Goal: Task Accomplishment & Management: Use online tool/utility

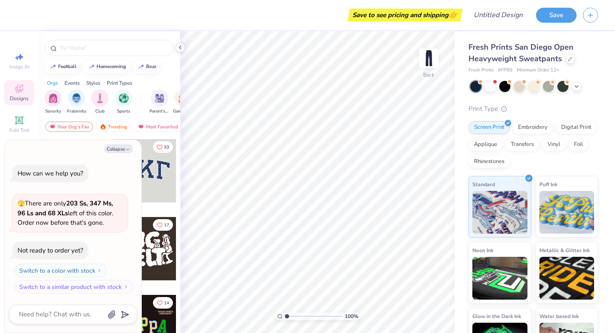
type textarea "x"
drag, startPoint x: 136, startPoint y: 220, endPoint x: 37, endPoint y: 219, distance: 98.7
click at [37, 219] on div "How can we help you? 🫣 There are only 203 Ss, 347 Ms, 96 Ls and 68 XLs left of …" at bounding box center [73, 228] width 128 height 143
click at [78, 128] on div "Your Org's Fav" at bounding box center [69, 126] width 48 height 10
click at [98, 45] on input "text" at bounding box center [113, 48] width 109 height 9
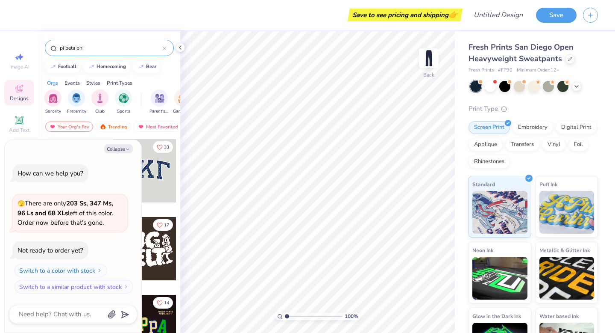
type input "pi beta phi"
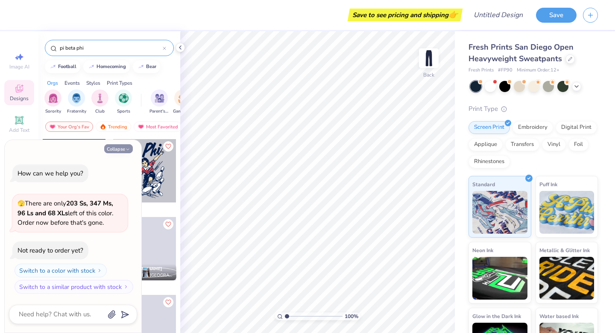
click at [124, 147] on button "Collapse" at bounding box center [118, 148] width 29 height 9
type textarea "x"
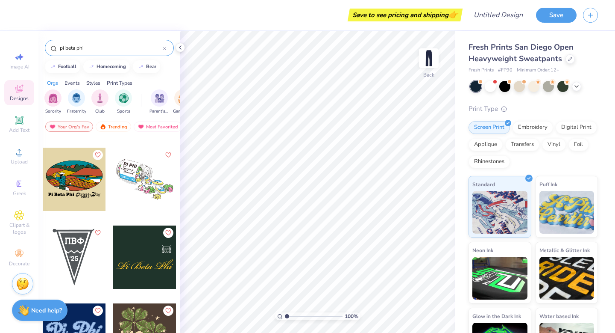
scroll to position [2092, 0]
click at [159, 126] on div "Most Favorited" at bounding box center [158, 126] width 48 height 10
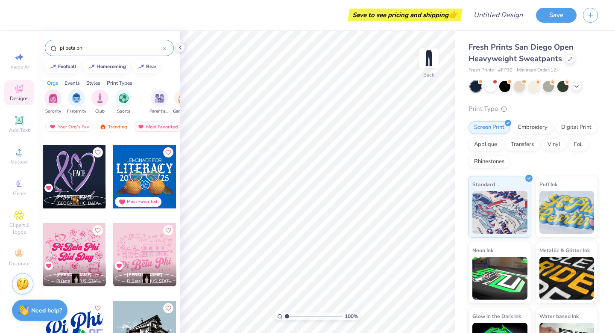
scroll to position [2331, 0]
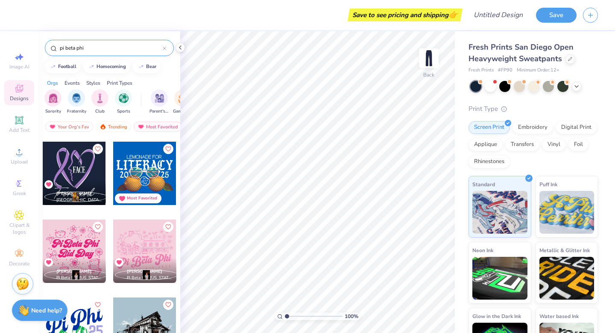
click at [121, 47] on input "pi beta phi" at bounding box center [111, 48] width 104 height 9
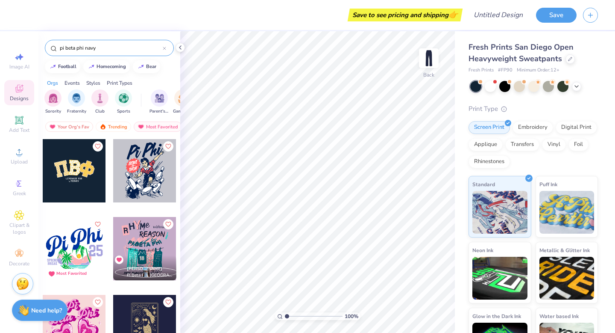
type input "pi beta phi navy"
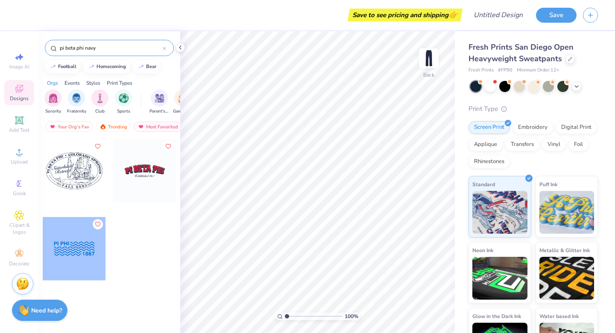
click at [70, 253] on div at bounding box center [74, 248] width 63 height 63
type input "2.21"
type input "5.81"
type input "2.02"
type input "1.12"
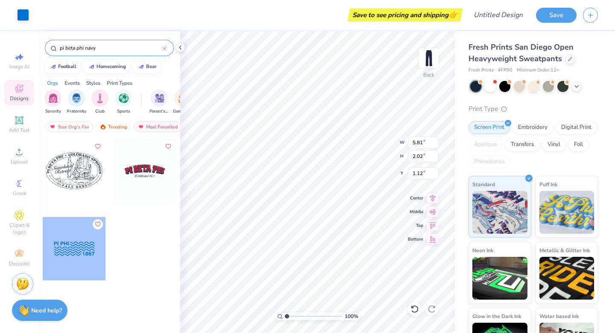
drag, startPoint x: 105, startPoint y: 48, endPoint x: 54, endPoint y: 42, distance: 51.2
click at [54, 42] on div "pi beta phi navy" at bounding box center [109, 48] width 129 height 16
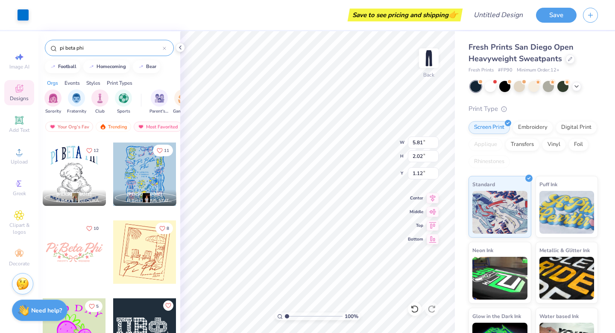
scroll to position [156, 0]
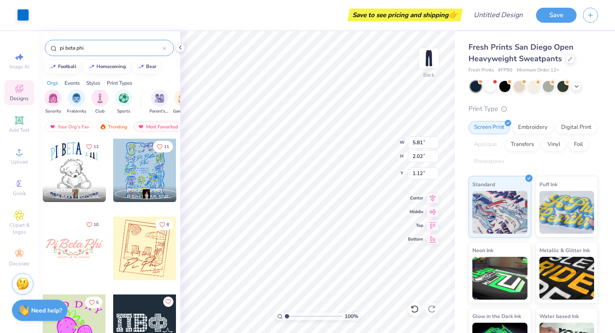
type input "pi beta phi"
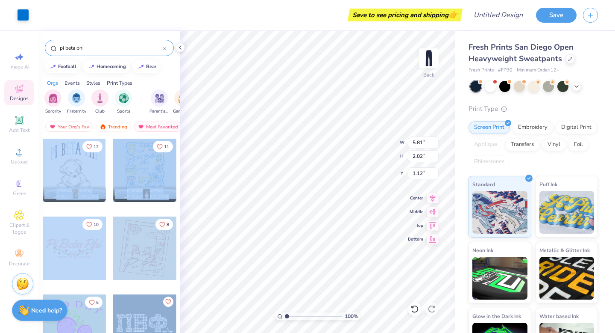
click at [296, 172] on div "Art colors Save to see pricing and shipping 👉 Design Title Save Image AI Design…" at bounding box center [307, 166] width 615 height 333
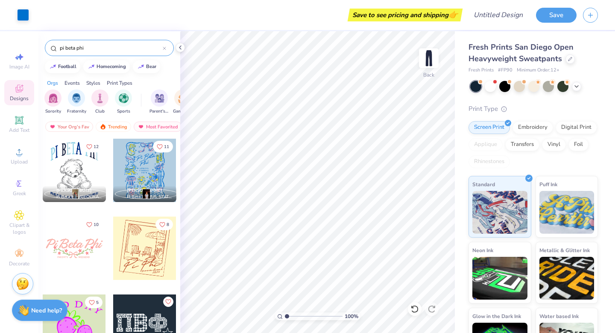
click at [82, 168] on div at bounding box center [74, 169] width 63 height 63
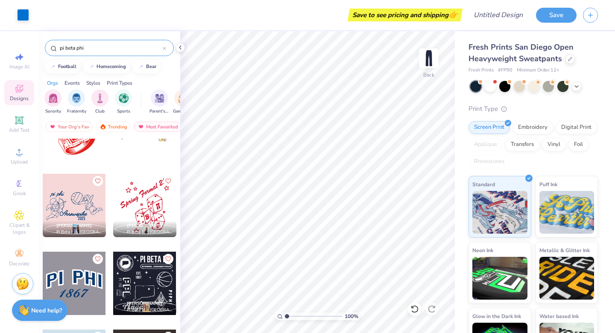
scroll to position [1290, 0]
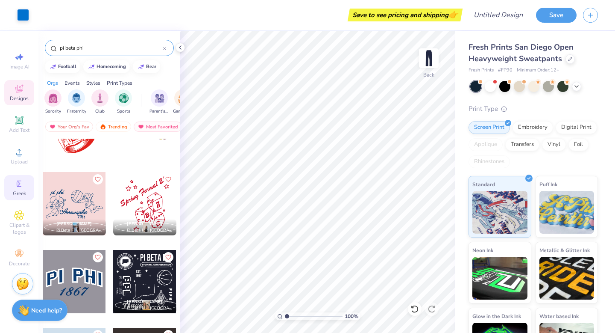
click at [18, 182] on circle at bounding box center [18, 183] width 5 height 5
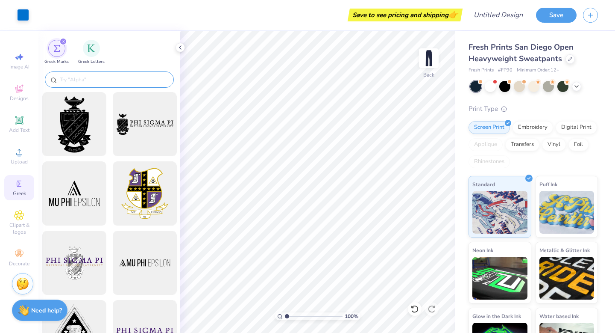
click at [107, 80] on input "text" at bounding box center [113, 79] width 109 height 9
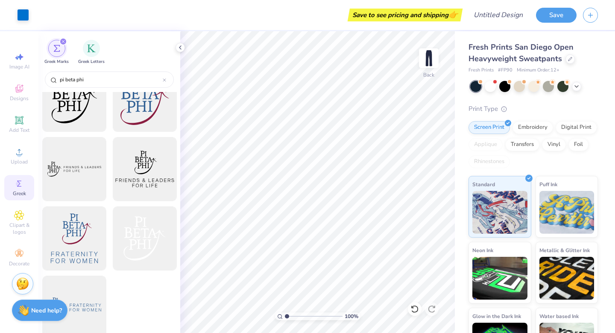
scroll to position [174, 0]
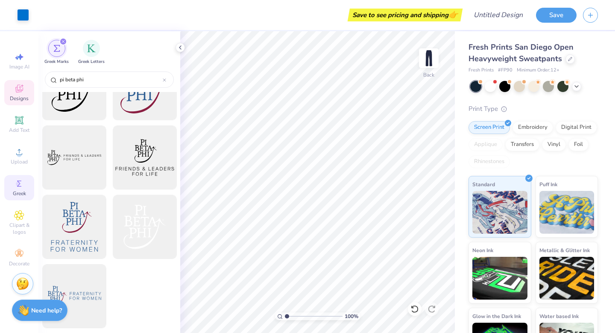
type input "pi beta phi"
click at [19, 99] on span "Designs" at bounding box center [19, 98] width 19 height 7
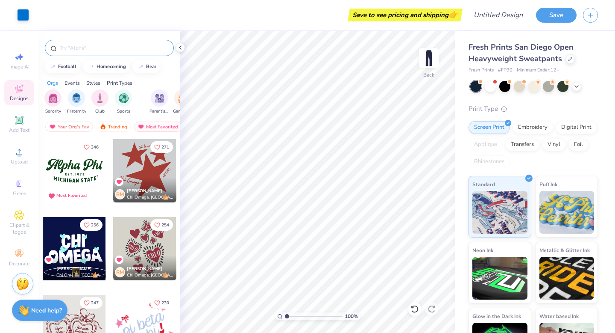
click at [77, 45] on input "text" at bounding box center [113, 48] width 109 height 9
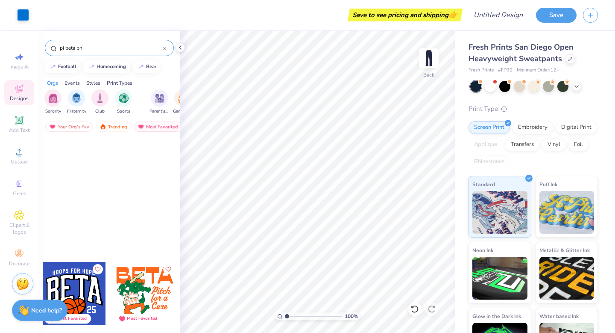
scroll to position [2979, 0]
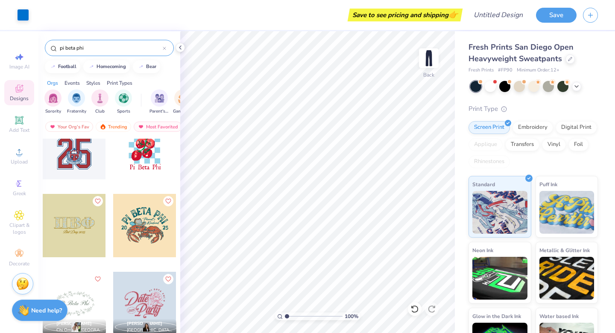
type input "pi beta phi"
click at [71, 226] on div at bounding box center [74, 225] width 63 height 63
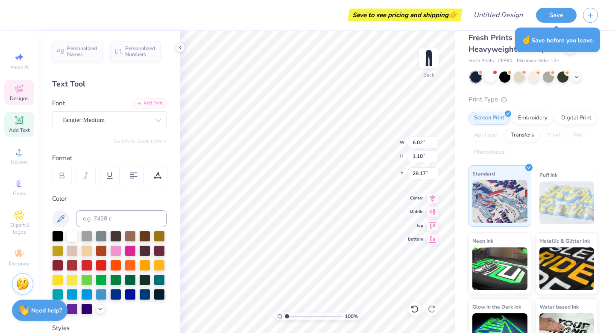
scroll to position [10, 0]
click at [28, 91] on div "Designs" at bounding box center [19, 92] width 30 height 25
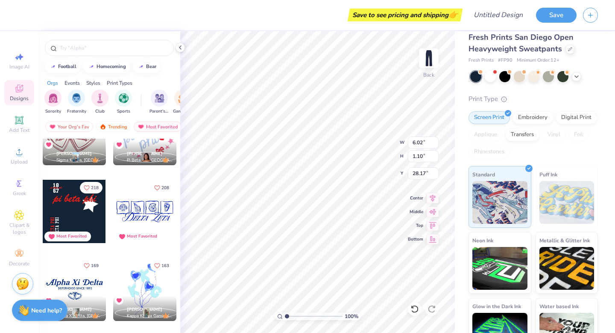
scroll to position [194, 0]
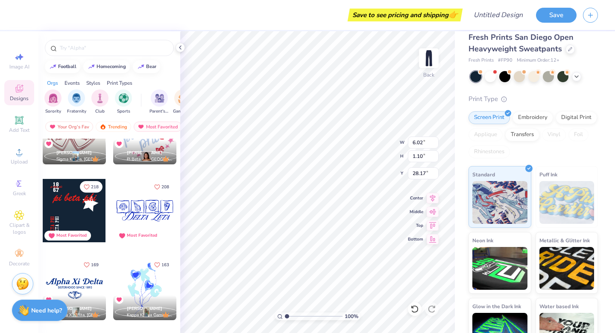
click at [68, 213] on div at bounding box center [74, 210] width 63 height 63
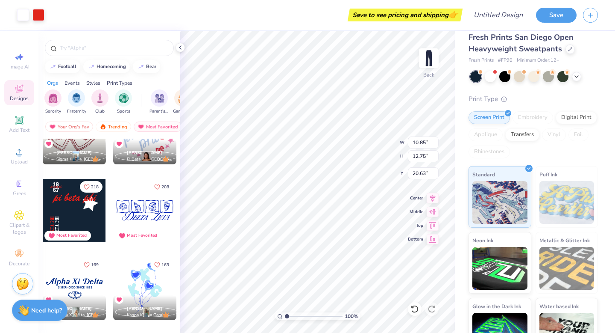
type input "10.85"
type input "12.75"
type input "20.63"
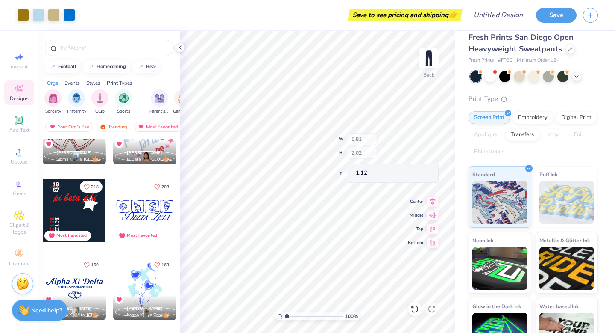
scroll to position [276, 0]
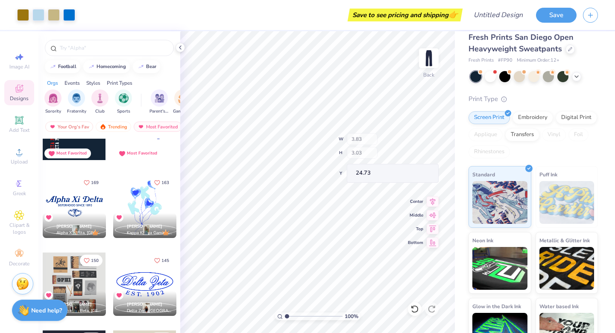
type input "3.83"
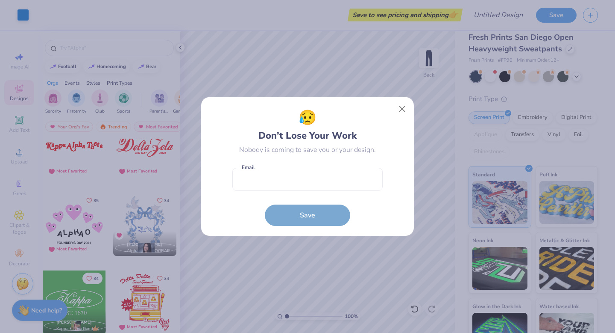
scroll to position [6656, 0]
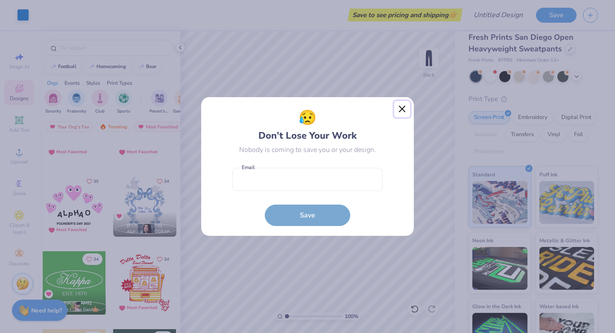
click at [403, 108] on button "Close" at bounding box center [403, 109] width 16 height 16
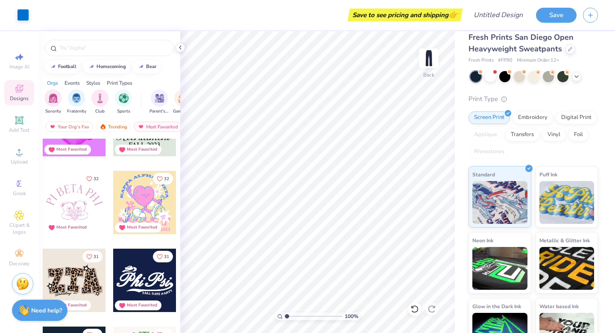
scroll to position [7594, 0]
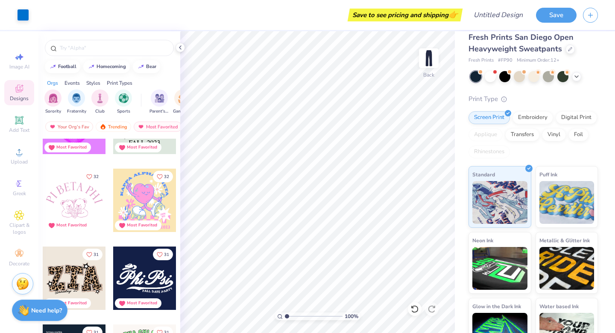
click at [84, 208] on div at bounding box center [74, 199] width 63 height 63
type input "5.36"
type input "11.92"
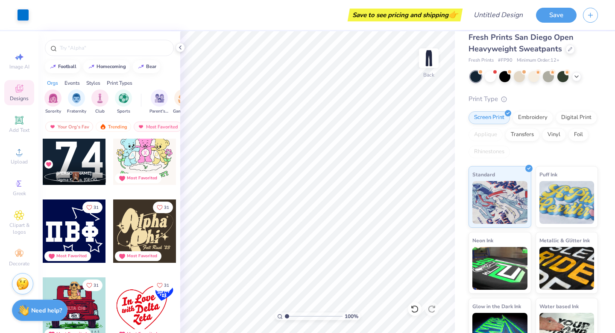
scroll to position [7802, 0]
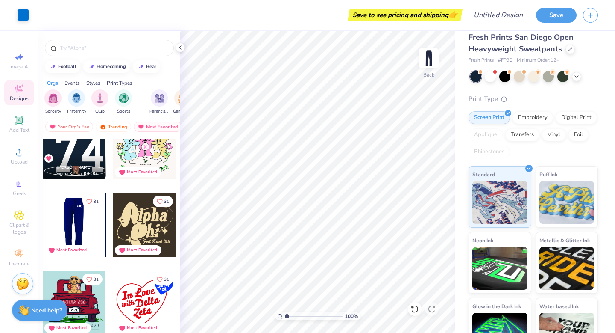
click at [43, 229] on div at bounding box center [10, 224] width 63 height 63
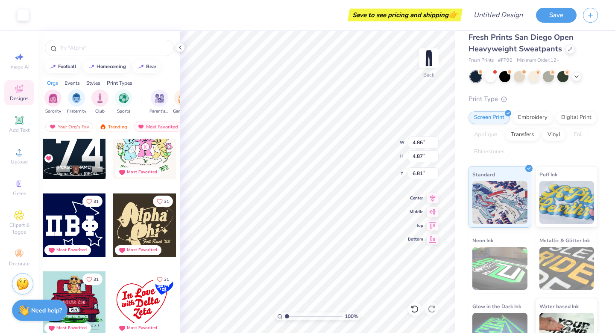
type input "6.81"
click at [146, 225] on div at bounding box center [144, 224] width 63 height 63
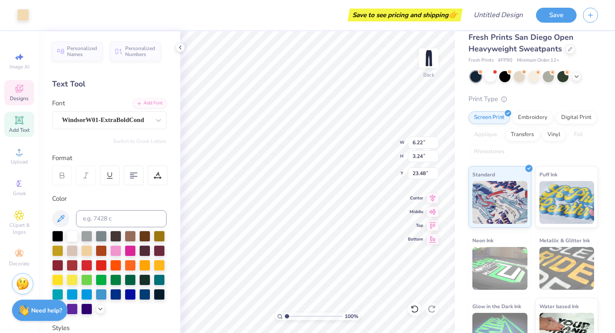
type input "6.22"
type input "3.24"
type input "23.48"
type textarea "Beta"
type input "2.87"
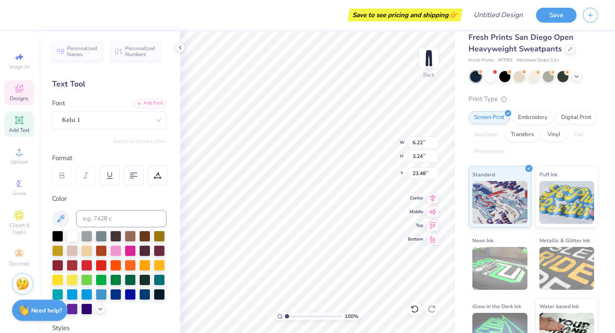
type input "4.55"
type input "22.71"
type input "10.70"
type input "6.53"
type input "23.31"
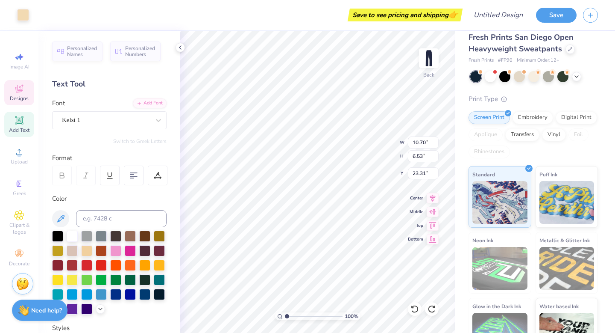
type input "5.87"
type input "2.70"
type input "23.68"
type input "2.87"
type input "4.55"
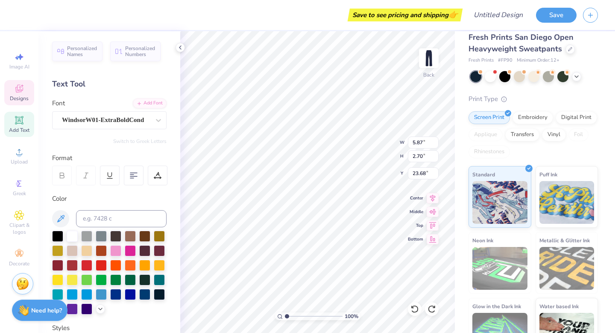
type input "22.71"
type textarea "Pi"
type input "5.87"
type input "2.70"
type input "23.47"
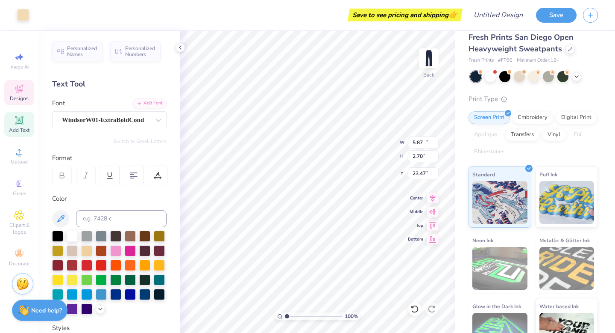
type input "10.70"
type input "6.53"
type input "23.31"
type input "5.87"
type input "2.70"
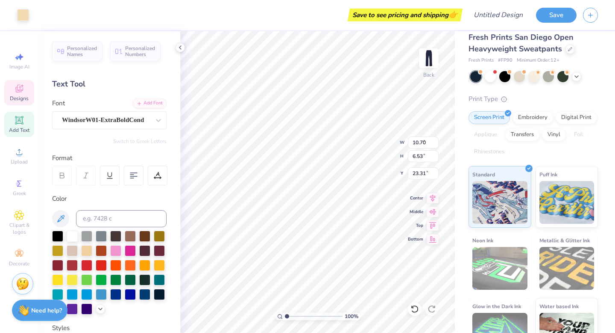
type input "23.47"
type textarea "Beta"
type input "5.15"
type input "5.69"
type input "22.90"
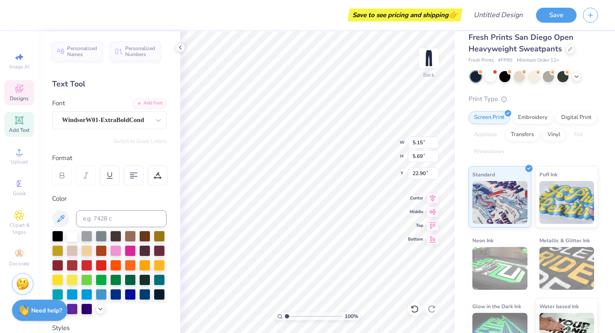
type input "5.87"
type input "2.70"
type input "23.47"
type input "5.15"
type input "5.69"
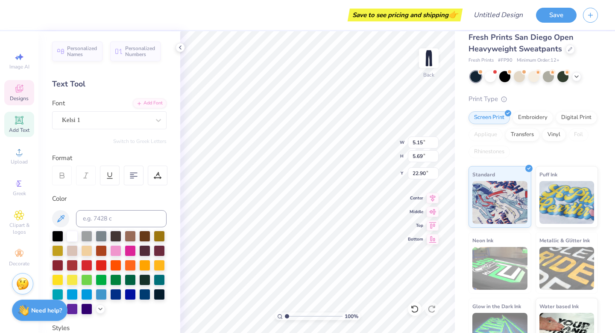
type input "22.90"
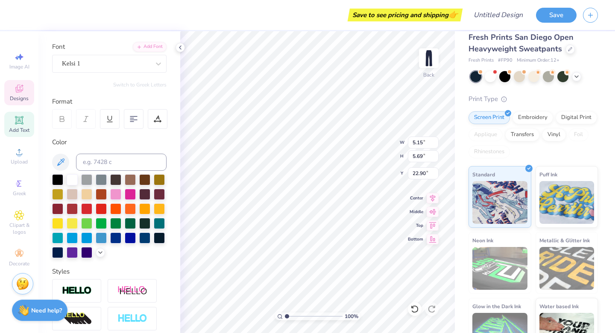
scroll to position [58, 0]
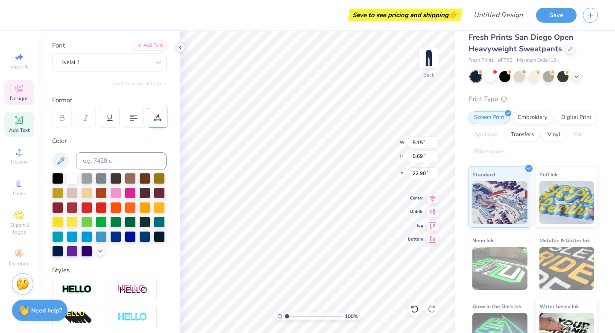
click at [158, 123] on div at bounding box center [158, 118] width 20 height 20
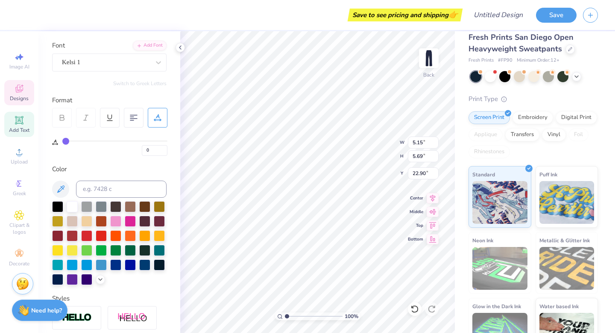
type input "1"
type input "3"
type input "4"
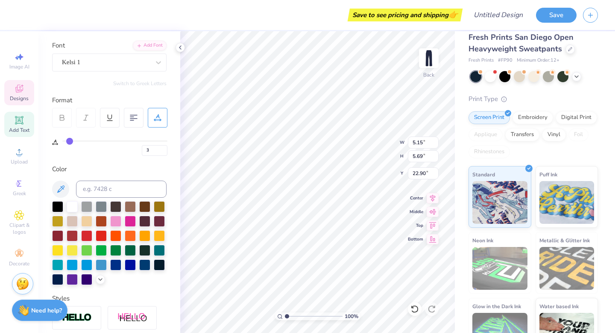
type input "4"
type input "6"
type input "8"
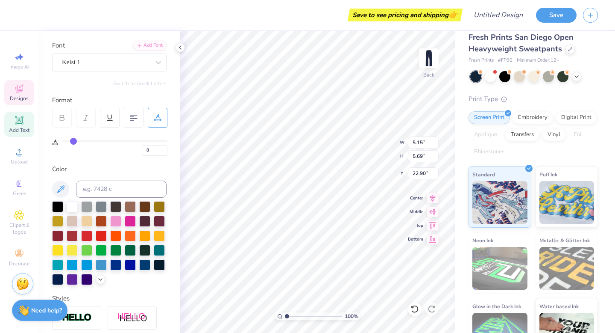
type input "9"
type input "11"
type input "14"
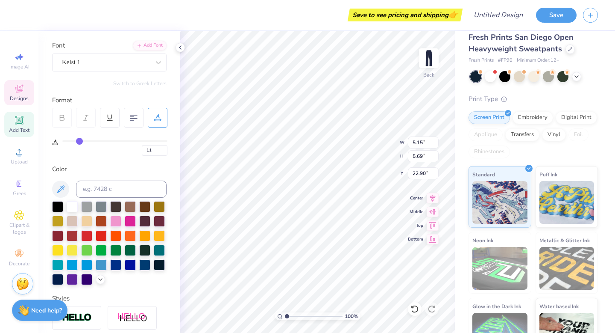
type input "14"
type input "17"
type input "20"
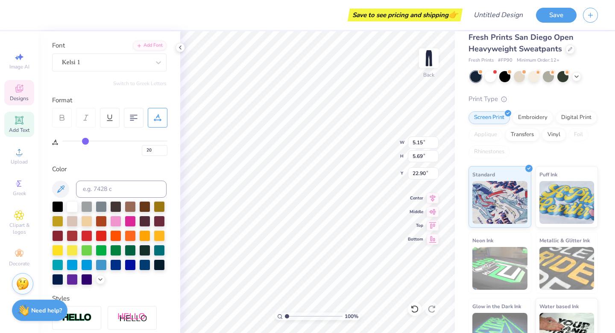
type input "23"
type input "25"
type input "27"
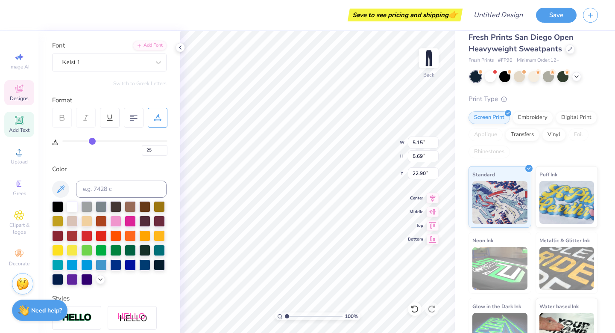
type input "27"
type input "28"
type input "29"
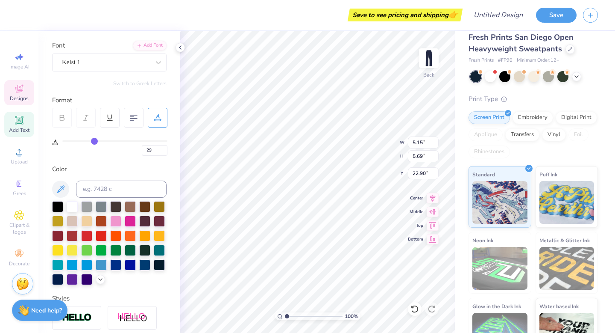
drag, startPoint x: 65, startPoint y: 141, endPoint x: 94, endPoint y: 142, distance: 29.1
click at [94, 141] on input "range" at bounding box center [114, 140] width 105 height 1
type input "28"
type input "25"
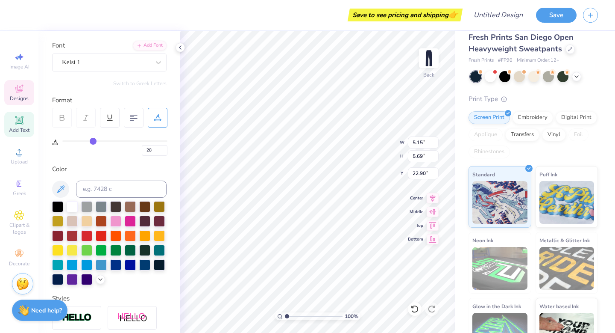
type input "25"
type input "21"
type input "16"
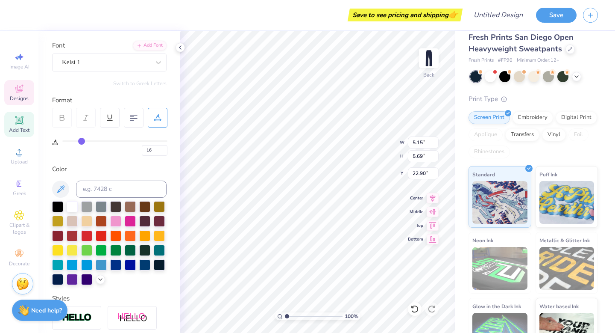
type input "10"
type input "4"
type input "0"
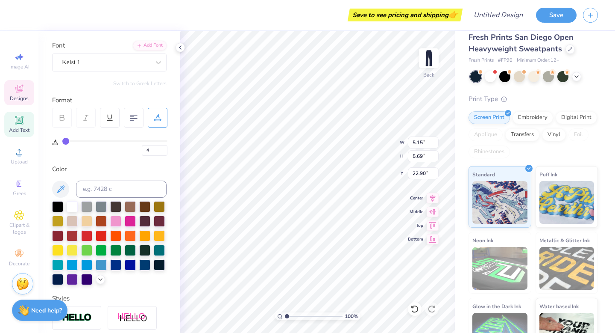
type input "0"
drag, startPoint x: 94, startPoint y: 142, endPoint x: 32, endPoint y: 138, distance: 63.0
type input "0"
click at [62, 140] on input "range" at bounding box center [114, 140] width 105 height 1
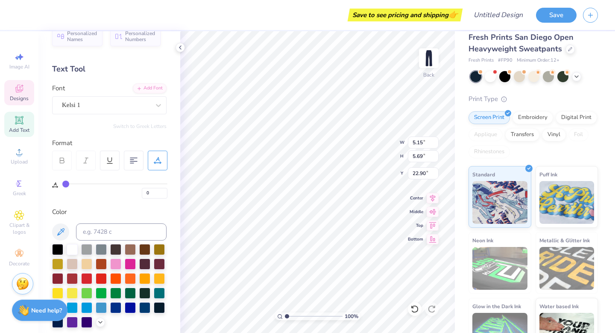
scroll to position [0, 0]
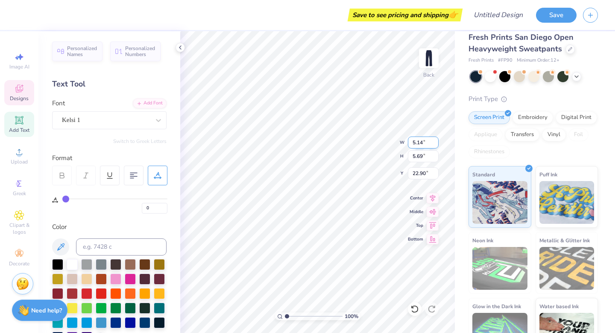
click at [436, 145] on input "5.14" at bounding box center [423, 142] width 31 height 12
click at [436, 145] on input "5.13" at bounding box center [423, 142] width 31 height 12
click at [436, 145] on input "5.12" at bounding box center [423, 142] width 31 height 12
click at [436, 145] on input "5.11" at bounding box center [423, 142] width 31 height 12
click at [436, 145] on input "5.1" at bounding box center [423, 142] width 31 height 12
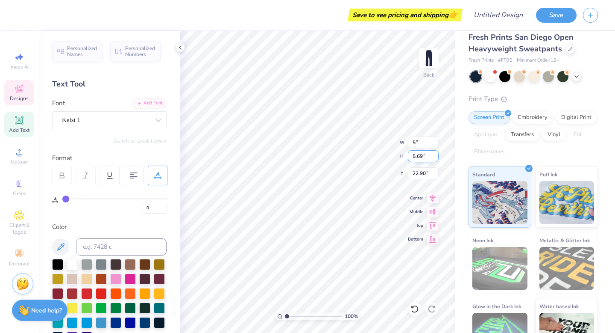
click at [424, 155] on input "5.69" at bounding box center [423, 156] width 31 height 12
click at [423, 158] on input "5.69" at bounding box center [423, 156] width 31 height 12
type input "5.00"
type input "5.53"
type input "22.98"
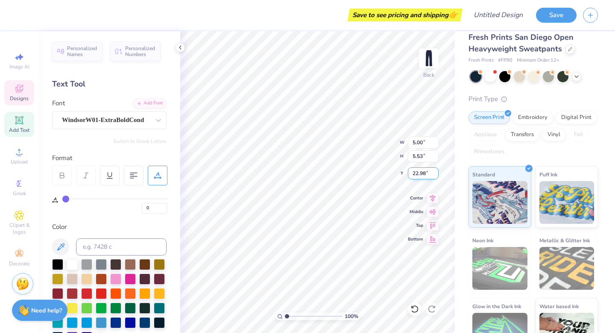
type input "5.87"
type input "2.70"
type input "23.47"
click at [440, 141] on div "100 % Back W 5.87 5.87 " H 2.70 2.70 " Y 23.47 23.47 " Center Middle Top Bottom" at bounding box center [317, 181] width 275 height 301
type input "5.00"
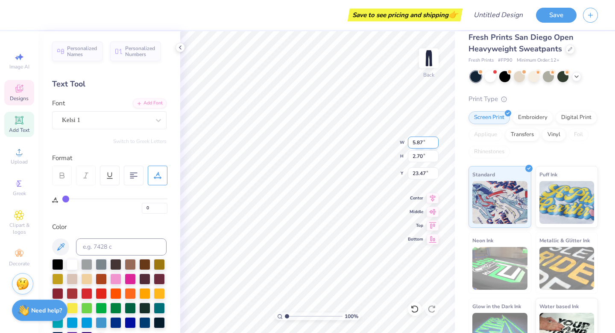
type input "5.53"
type input "22.98"
click at [423, 143] on input "5.00" at bounding box center [423, 142] width 31 height 12
click at [388, 156] on div "100 % Back W 5.00 5.00 " H 5.53 5.53 " Y 22.98 22.98 " Center Middle Top Bottom" at bounding box center [317, 181] width 275 height 301
click at [424, 144] on input "5.00" at bounding box center [423, 142] width 31 height 12
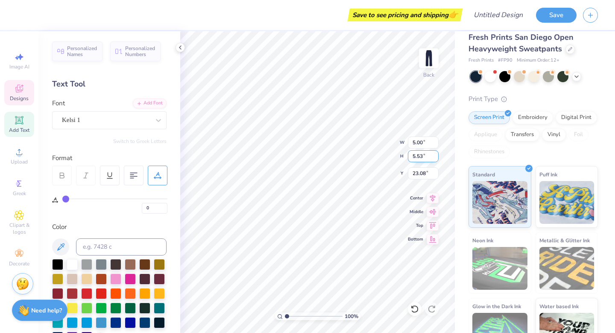
click at [424, 157] on input "5.53" at bounding box center [423, 156] width 31 height 12
click at [421, 156] on input "5.53" at bounding box center [423, 156] width 31 height 12
type input "2.7"
type input "2.44"
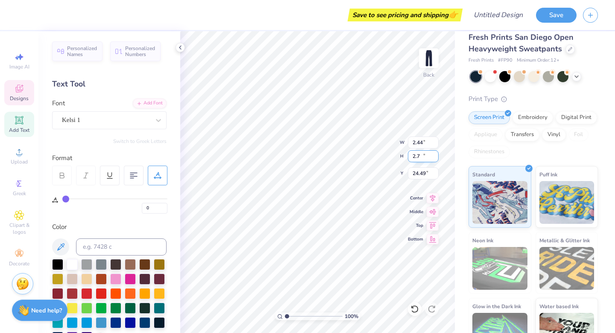
type input "2.70"
type input "24.49"
type input "0.35"
type input "1.32"
type input "24.81"
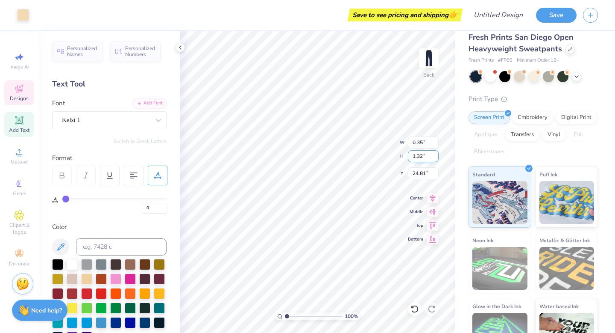
type input "2.44"
type input "2.70"
type input "24.30"
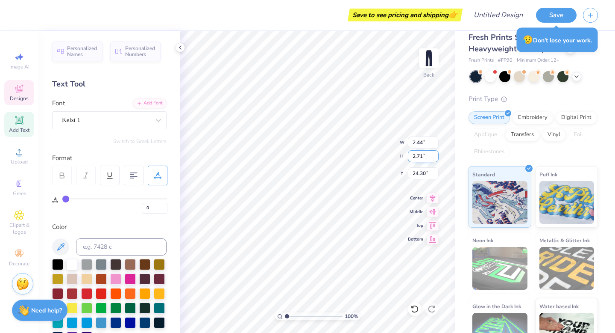
click at [434, 153] on input "2.71" at bounding box center [423, 156] width 31 height 12
click at [434, 153] on input "2.72" at bounding box center [423, 156] width 31 height 12
click at [435, 152] on input "2.73" at bounding box center [423, 156] width 31 height 12
click at [435, 153] on input "2.74" at bounding box center [423, 156] width 31 height 12
click at [435, 153] on input "2.75" at bounding box center [423, 156] width 31 height 12
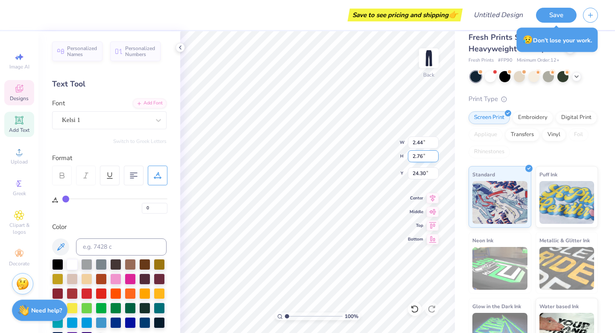
click at [435, 153] on input "2.76" at bounding box center [423, 156] width 31 height 12
click at [435, 153] on input "2.77" at bounding box center [423, 156] width 31 height 12
click at [435, 153] on input "2.78" at bounding box center [423, 156] width 31 height 12
click at [435, 153] on input "2.79" at bounding box center [423, 156] width 31 height 12
click at [435, 153] on input "2.8" at bounding box center [423, 156] width 31 height 12
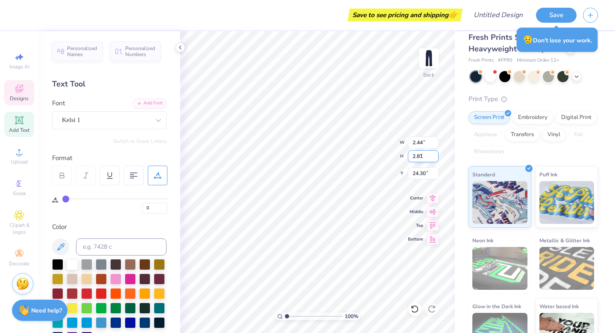
click at [435, 153] on input "2.81" at bounding box center [423, 156] width 31 height 12
click at [435, 153] on input "2.82" at bounding box center [423, 156] width 31 height 12
click at [435, 153] on input "2.83" at bounding box center [423, 156] width 31 height 12
click at [435, 153] on input "2.84" at bounding box center [423, 156] width 31 height 12
click at [435, 153] on input "2.85" at bounding box center [423, 156] width 31 height 12
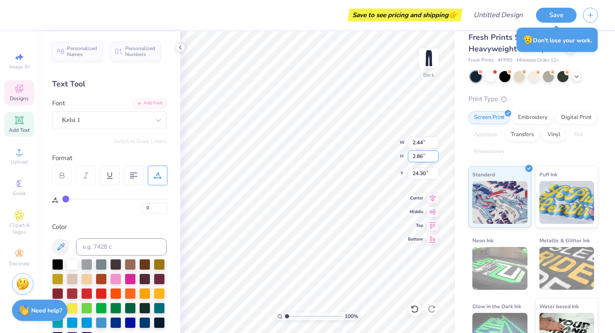
click at [435, 153] on input "2.86" at bounding box center [423, 156] width 31 height 12
click at [435, 153] on input "2.87" at bounding box center [423, 156] width 31 height 12
click at [435, 153] on input "2.88" at bounding box center [423, 156] width 31 height 12
click at [435, 153] on input "2.89" at bounding box center [423, 156] width 31 height 12
click at [435, 153] on input "2.9" at bounding box center [423, 156] width 31 height 12
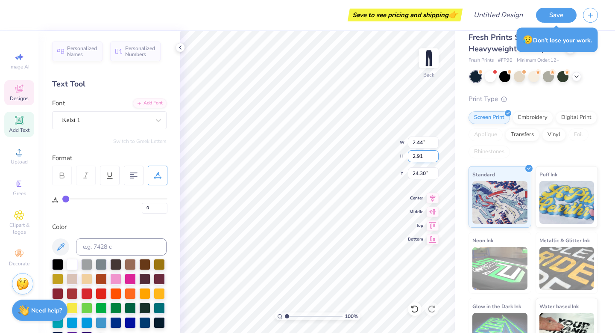
click at [435, 153] on input "2.91" at bounding box center [423, 156] width 31 height 12
click at [435, 153] on input "2.92" at bounding box center [423, 156] width 31 height 12
click at [435, 153] on input "2.93" at bounding box center [423, 156] width 31 height 12
click at [435, 153] on input "2.94" at bounding box center [423, 156] width 31 height 12
click at [435, 153] on input "2.95" at bounding box center [423, 156] width 31 height 12
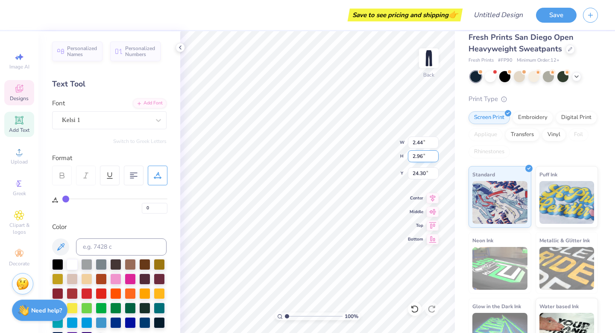
click at [435, 153] on input "2.96" at bounding box center [423, 156] width 31 height 12
click at [435, 153] on input "2.97" at bounding box center [423, 156] width 31 height 12
click at [435, 153] on input "2.98" at bounding box center [423, 156] width 31 height 12
click at [435, 153] on input "2.99" at bounding box center [423, 156] width 31 height 12
click at [435, 153] on input "3" at bounding box center [423, 156] width 31 height 12
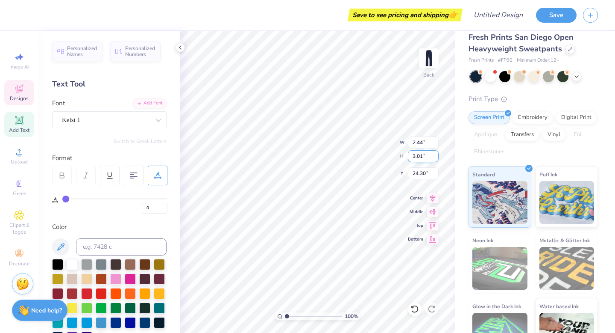
click at [435, 153] on input "3.01" at bounding box center [423, 156] width 31 height 12
click at [435, 153] on input "3.02" at bounding box center [423, 156] width 31 height 12
click at [435, 153] on input "3.03" at bounding box center [423, 156] width 31 height 12
click at [435, 153] on input "3.04" at bounding box center [423, 156] width 31 height 12
click at [435, 153] on input "3.05" at bounding box center [423, 156] width 31 height 12
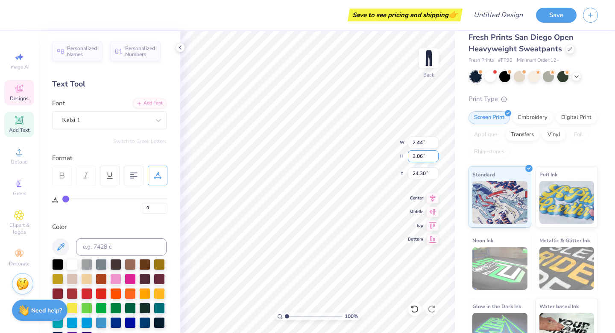
type input "3.06"
click at [435, 153] on input "3.06" at bounding box center [423, 156] width 31 height 12
type input "2.71"
type input "4.55"
type input "26.73"
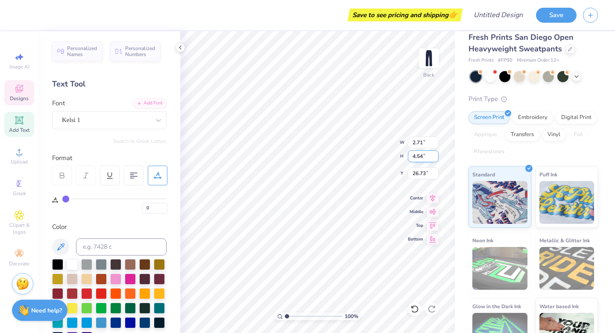
click at [436, 158] on input "4.54" at bounding box center [423, 156] width 31 height 12
click at [436, 158] on input "4.53" at bounding box center [423, 156] width 31 height 12
click at [436, 158] on input "4.52" at bounding box center [423, 156] width 31 height 12
click at [436, 158] on input "4.51" at bounding box center [423, 156] width 31 height 12
click at [436, 158] on input "4.5" at bounding box center [423, 156] width 31 height 12
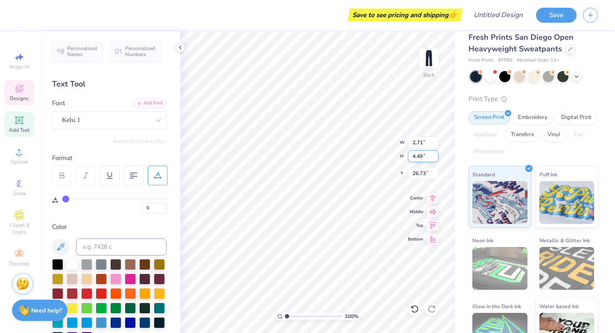
click at [436, 158] on input "4.49" at bounding box center [423, 156] width 31 height 12
click at [436, 158] on input "4.48" at bounding box center [423, 156] width 31 height 12
click at [436, 158] on input "4.47" at bounding box center [423, 156] width 31 height 12
click at [436, 158] on input "4.46" at bounding box center [423, 156] width 31 height 12
click at [436, 158] on input "4.45" at bounding box center [423, 156] width 31 height 12
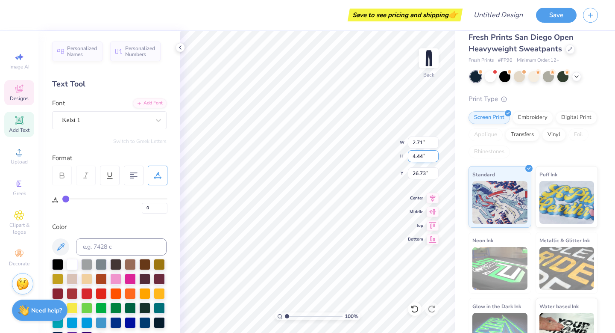
click at [436, 158] on input "4.44" at bounding box center [423, 156] width 31 height 12
click at [436, 158] on input "4.43" at bounding box center [423, 156] width 31 height 12
click at [436, 158] on input "4.42" at bounding box center [423, 156] width 31 height 12
click at [436, 158] on input "4.41" at bounding box center [423, 156] width 31 height 12
click at [436, 158] on input "4.4" at bounding box center [423, 156] width 31 height 12
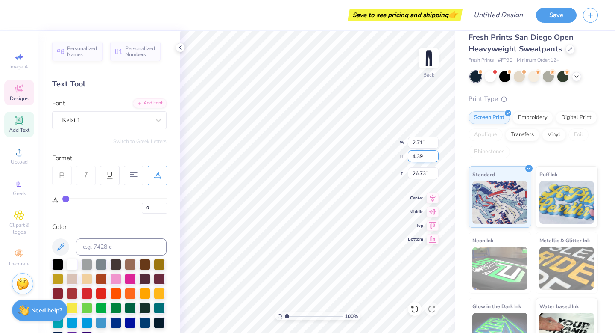
click at [436, 158] on input "4.39" at bounding box center [423, 156] width 31 height 12
click at [436, 158] on input "4.38" at bounding box center [423, 156] width 31 height 12
click at [436, 158] on input "4.37" at bounding box center [423, 156] width 31 height 12
click at [436, 158] on input "4.36" at bounding box center [423, 156] width 31 height 12
click at [436, 158] on input "4.35" at bounding box center [423, 156] width 31 height 12
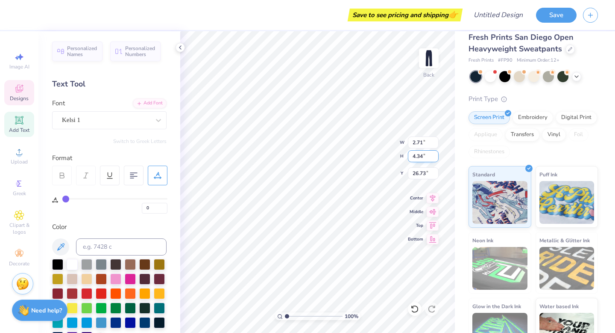
click at [436, 158] on input "4.34" at bounding box center [423, 156] width 31 height 12
click at [436, 158] on input "4.33" at bounding box center [423, 156] width 31 height 12
click at [436, 158] on input "4.32" at bounding box center [423, 156] width 31 height 12
click at [436, 158] on input "4.31" at bounding box center [423, 156] width 31 height 12
click at [436, 158] on input "4.3" at bounding box center [423, 156] width 31 height 12
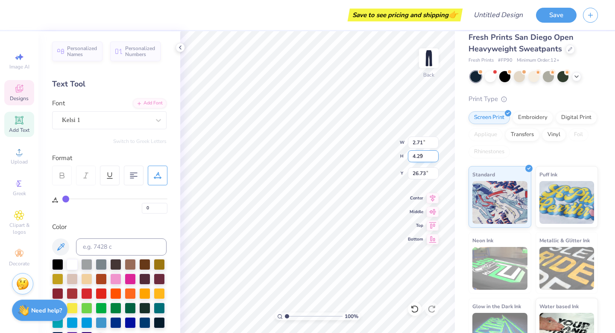
click at [436, 158] on input "4.29" at bounding box center [423, 156] width 31 height 12
click at [436, 158] on input "4.28" at bounding box center [423, 156] width 31 height 12
click at [436, 158] on input "4.27" at bounding box center [423, 156] width 31 height 12
click at [436, 158] on input "4.26" at bounding box center [423, 156] width 31 height 12
click at [436, 158] on input "4.25" at bounding box center [423, 156] width 31 height 12
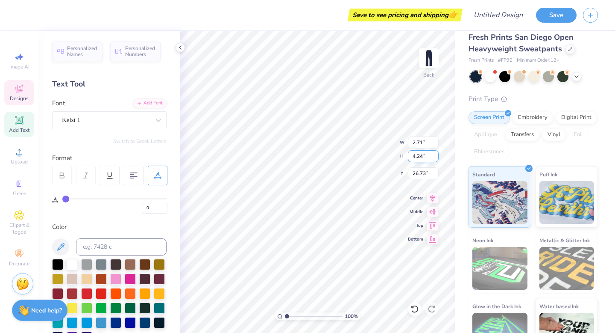
click at [436, 158] on input "4.24" at bounding box center [423, 156] width 31 height 12
click at [436, 158] on input "4.23" at bounding box center [423, 156] width 31 height 12
click at [436, 158] on input "4.22" at bounding box center [423, 156] width 31 height 12
click at [436, 158] on input "4.21" at bounding box center [423, 156] width 31 height 12
click at [436, 158] on input "4.2" at bounding box center [423, 156] width 31 height 12
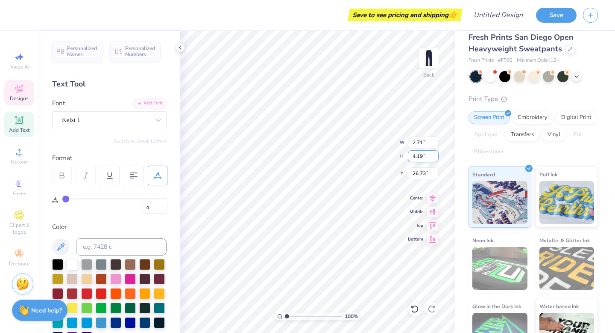
type input "4.19"
click at [436, 158] on input "4.19" at bounding box center [423, 156] width 31 height 12
type input "2.44"
type input "2.70"
type input "24.30"
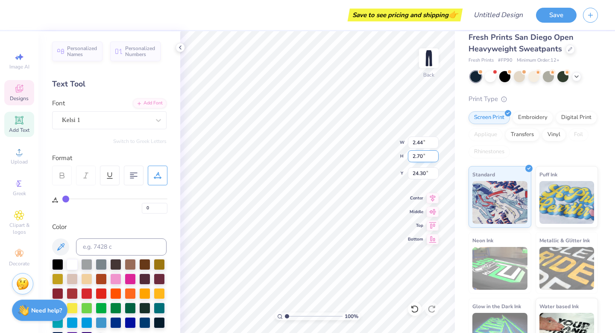
type input "5.87"
type input "23.47"
click at [432, 153] on input "2.71" at bounding box center [423, 156] width 31 height 12
click at [436, 153] on input "2.72" at bounding box center [423, 156] width 31 height 12
click at [436, 153] on input "2.73" at bounding box center [423, 156] width 31 height 12
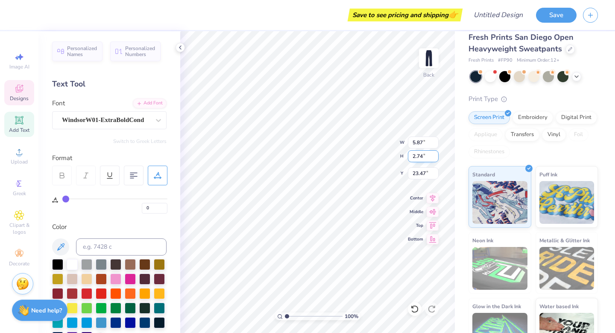
type input "2.74"
click at [436, 153] on input "2.74" at bounding box center [423, 156] width 31 height 12
click at [13, 95] on span "Designs" at bounding box center [19, 98] width 19 height 7
click at [20, 93] on icon at bounding box center [19, 88] width 10 height 10
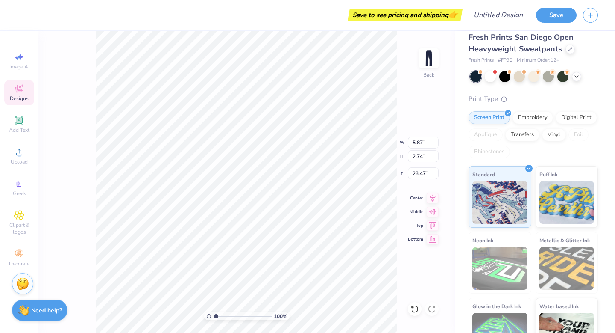
type input "2.44"
type input "2.70"
type input "24.30"
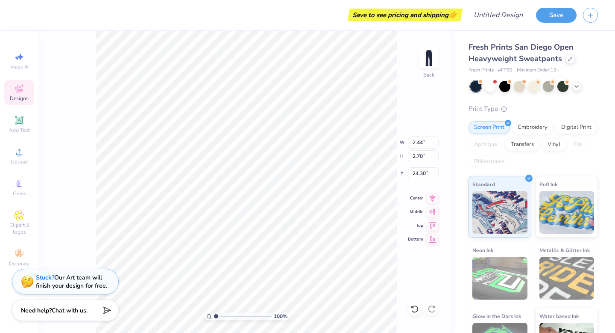
click at [22, 102] on div "Designs" at bounding box center [19, 92] width 30 height 25
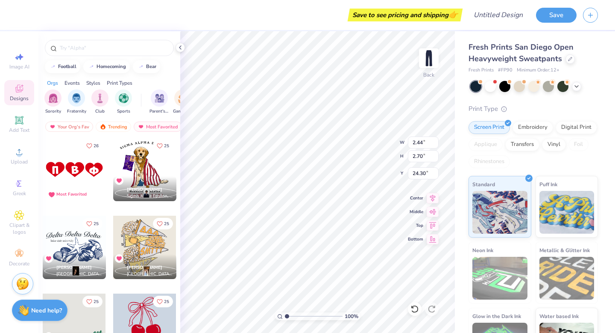
scroll to position [10582, 0]
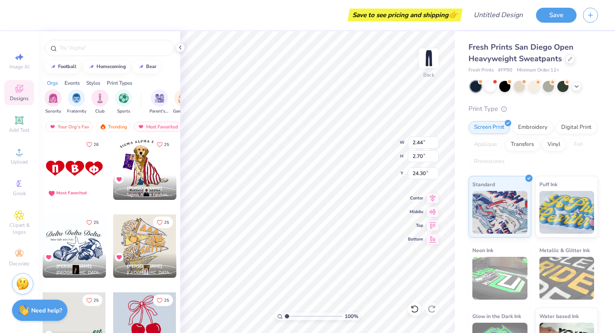
click at [75, 171] on div at bounding box center [74, 167] width 63 height 63
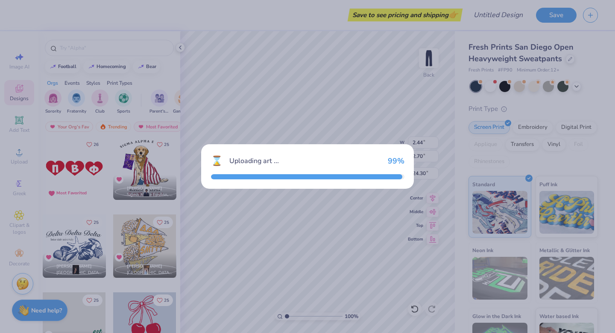
type input "10.85"
type input "2.87"
type input "25.56"
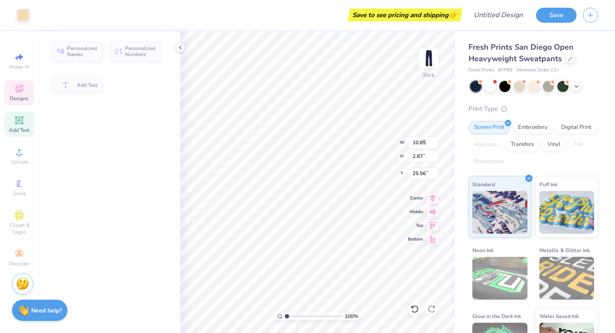
type input "2.71"
type input "4.55"
type input "26.73"
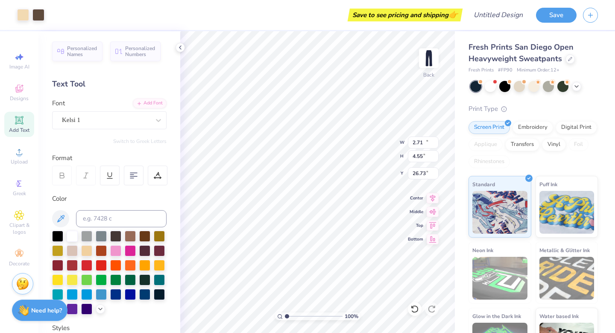
type input "10.85"
type input "8.41"
type input "22.87"
click at [17, 90] on icon at bounding box center [19, 90] width 7 height 6
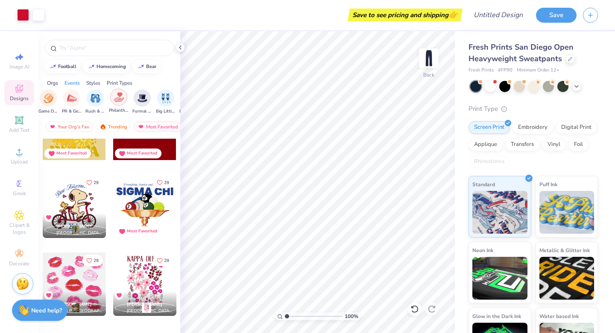
scroll to position [0, 133]
click at [93, 99] on img "filter for Rush & Bid" at bounding box center [97, 97] width 10 height 10
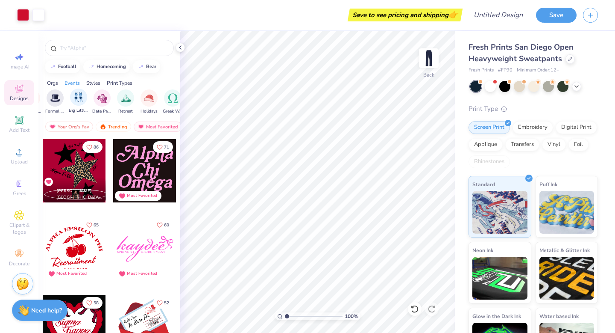
scroll to position [0, 228]
click at [115, 100] on img "filter for Retreat" at bounding box center [120, 97] width 10 height 10
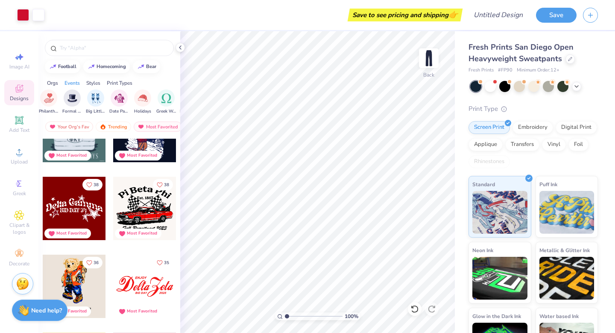
scroll to position [627, 0]
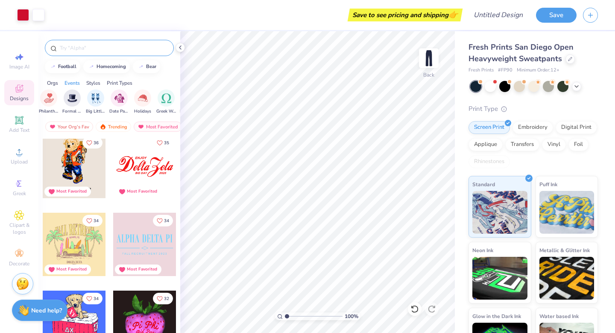
click at [100, 47] on input "text" at bounding box center [113, 48] width 109 height 9
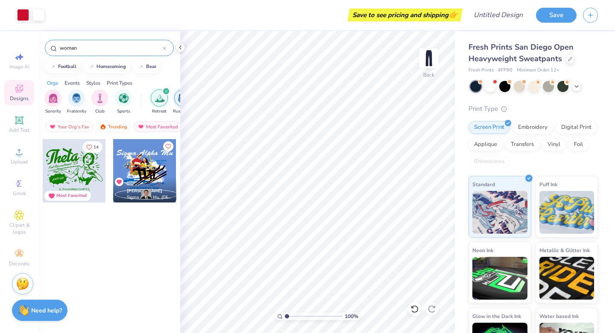
click at [114, 47] on input "woman" at bounding box center [111, 48] width 104 height 9
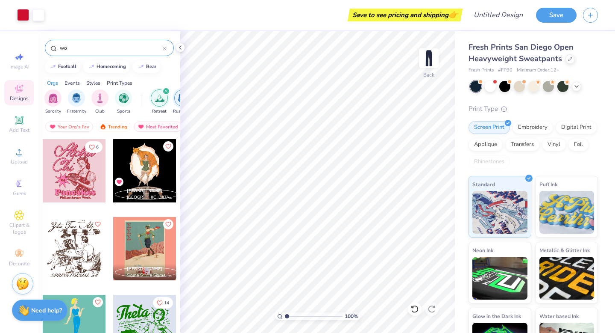
type input "w"
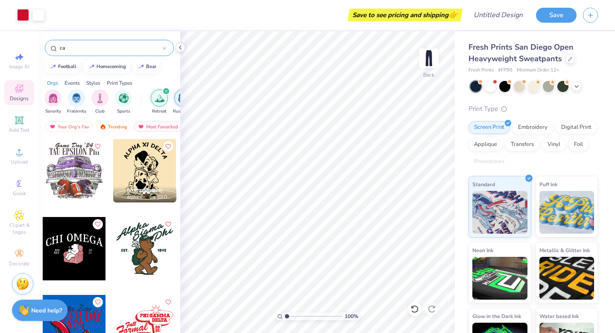
type input "c"
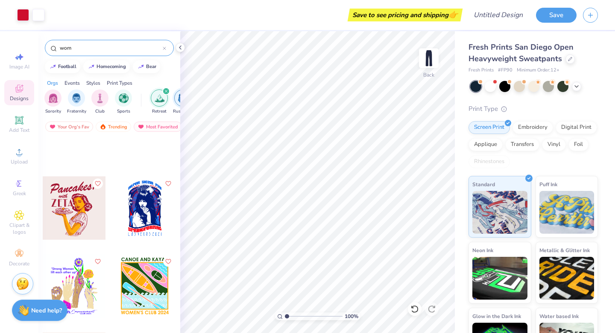
scroll to position [1719, 0]
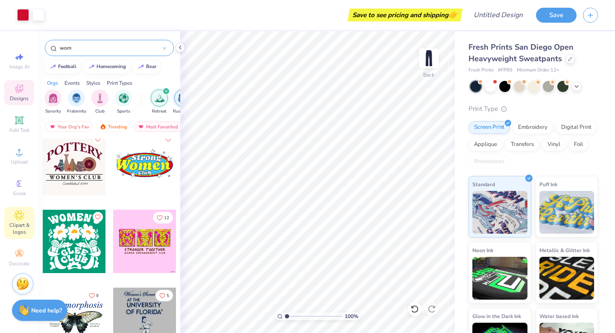
type input "wom"
click at [19, 213] on icon at bounding box center [19, 215] width 4 height 4
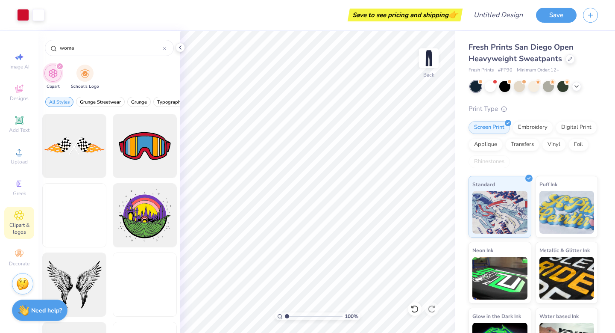
type input "woman"
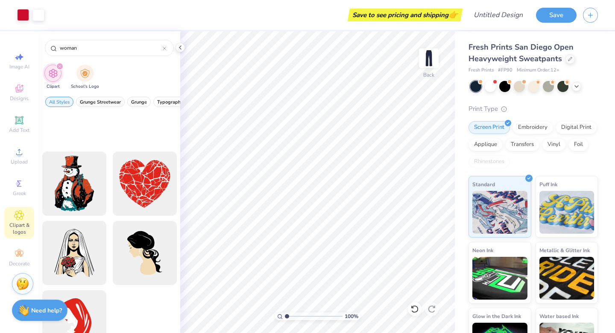
scroll to position [18614, 0]
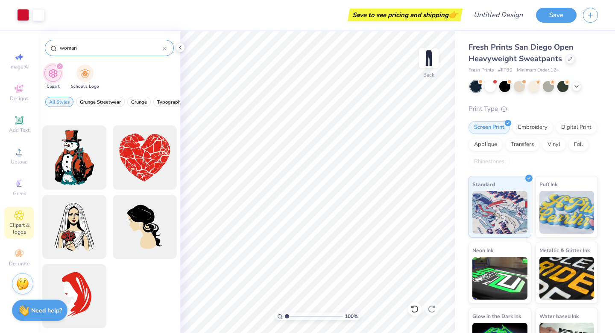
drag, startPoint x: 89, startPoint y: 48, endPoint x: 49, endPoint y: 48, distance: 40.2
click at [49, 48] on div "woman" at bounding box center [109, 48] width 129 height 16
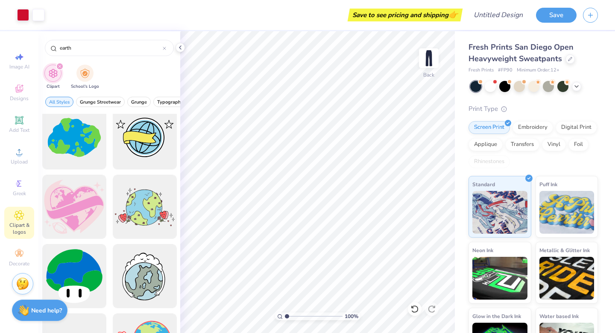
scroll to position [483, 0]
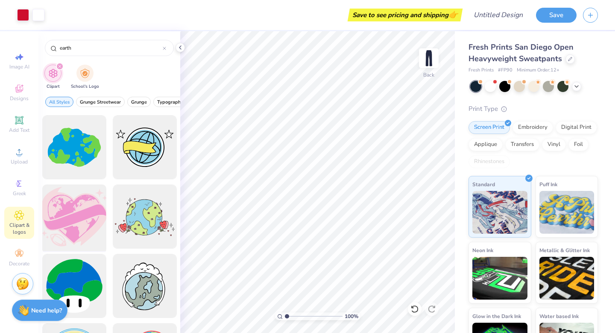
type input "earth"
click at [80, 213] on div at bounding box center [74, 216] width 71 height 71
